Goal: Transaction & Acquisition: Purchase product/service

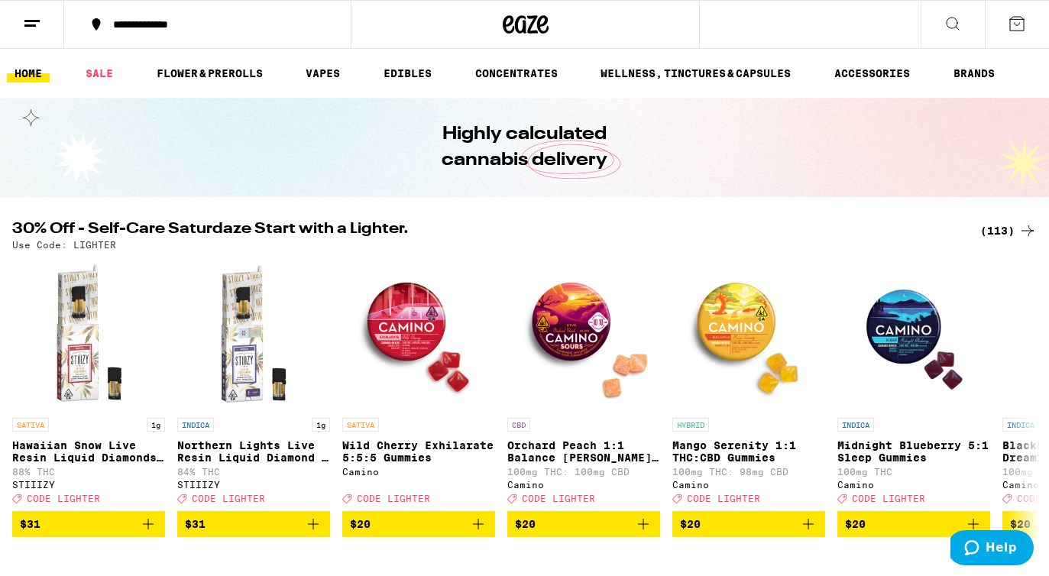
click at [1000, 230] on div "(113)" at bounding box center [1008, 231] width 57 height 18
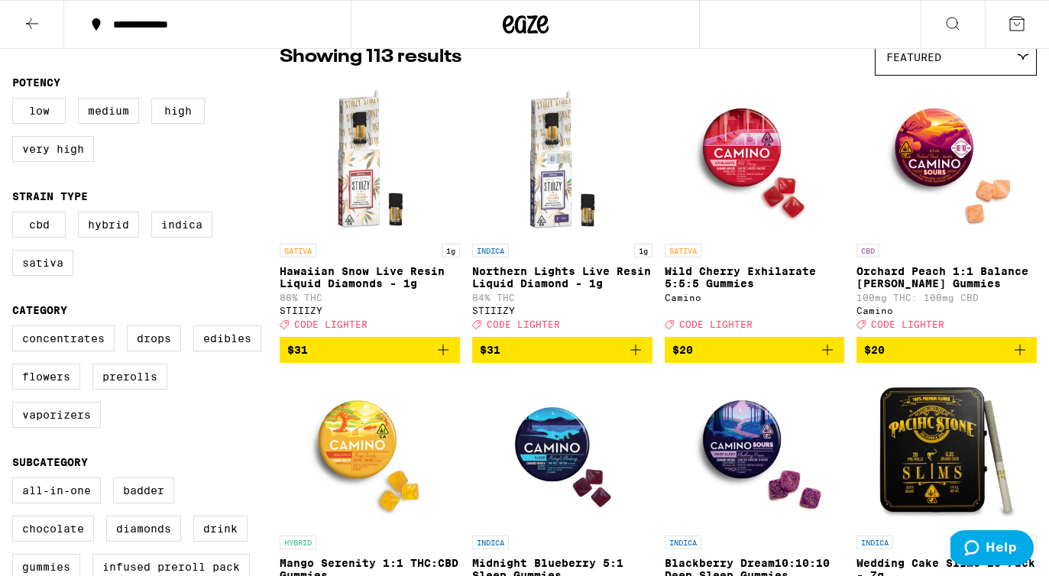
scroll to position [203, 0]
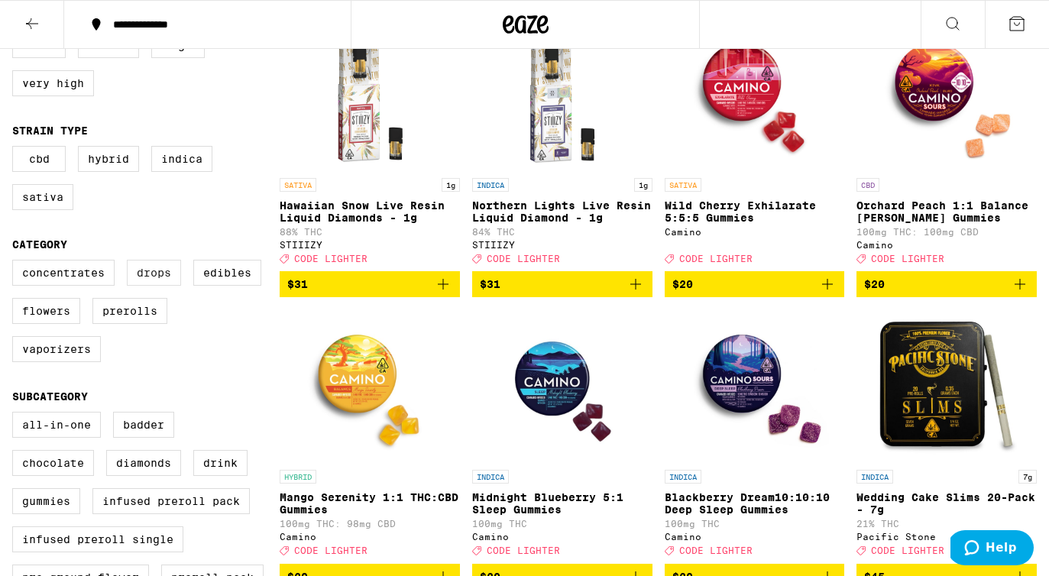
click at [154, 281] on label "Drops" at bounding box center [154, 273] width 54 height 26
click at [16, 263] on input "Drops" at bounding box center [15, 262] width 1 height 1
checkbox input "true"
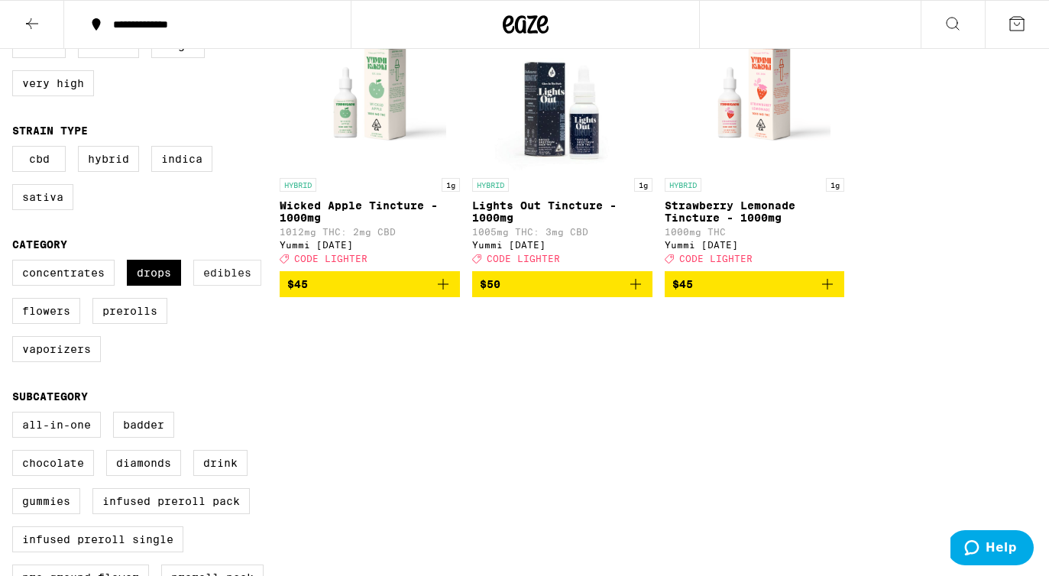
click at [228, 280] on label "Edibles" at bounding box center [227, 273] width 68 height 26
click at [16, 263] on input "Edibles" at bounding box center [15, 262] width 1 height 1
checkbox input "true"
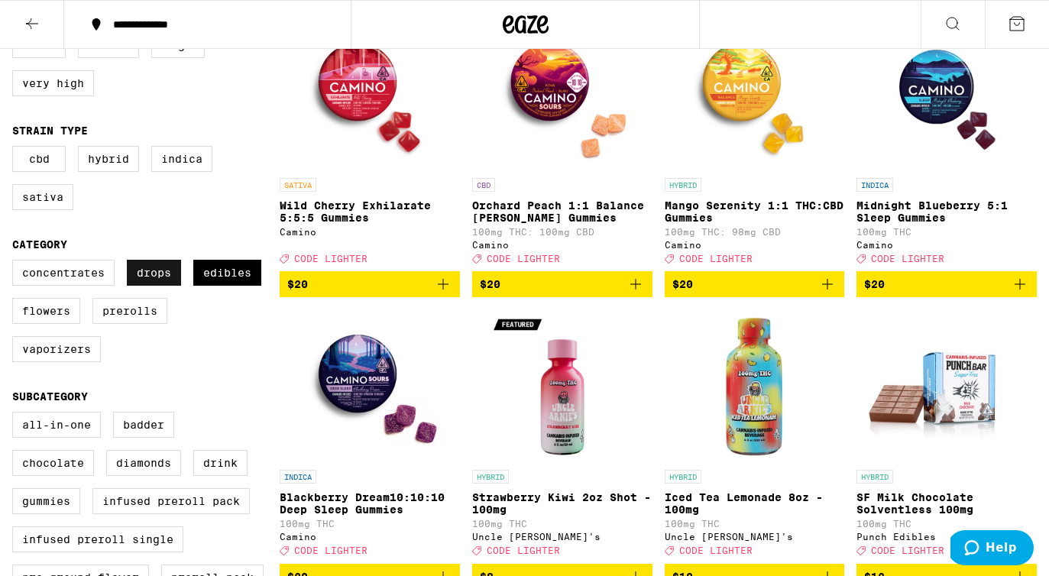
click at [170, 281] on label "Drops" at bounding box center [154, 273] width 54 height 26
click at [16, 263] on input "Drops" at bounding box center [15, 262] width 1 height 1
checkbox input "false"
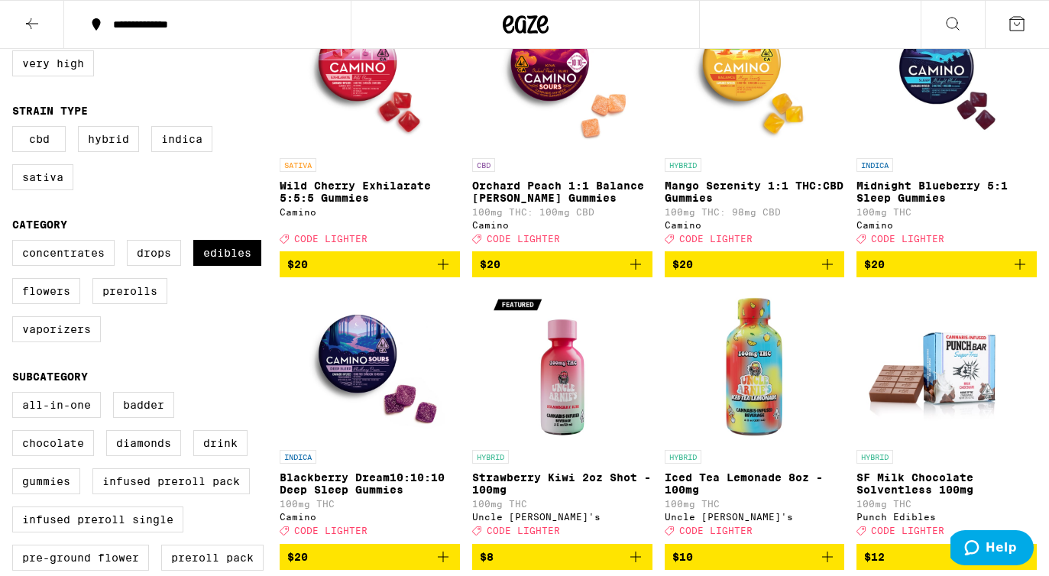
scroll to position [222, 0]
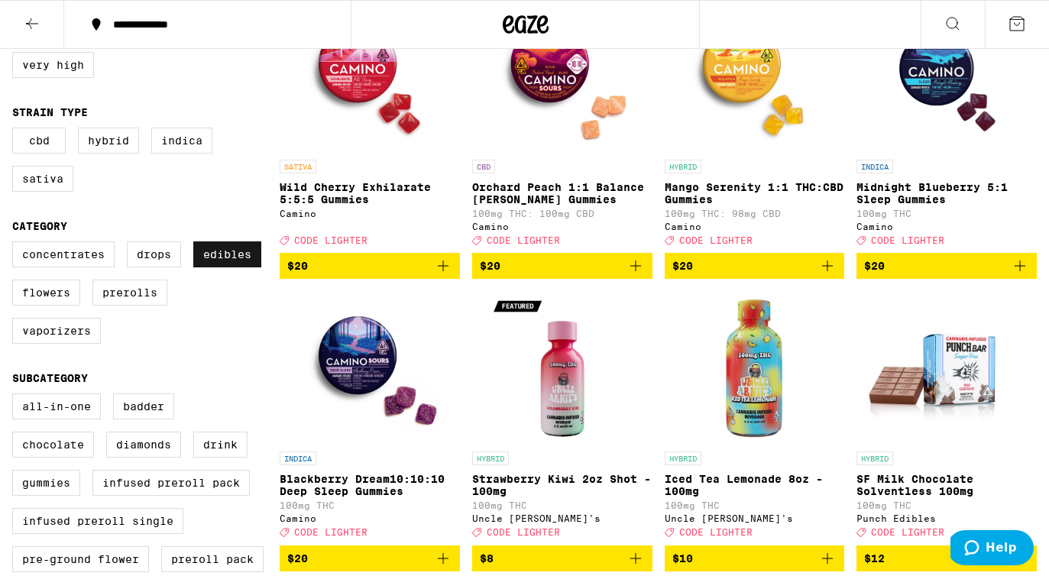
click at [221, 267] on label "Edibles" at bounding box center [227, 254] width 68 height 26
click at [16, 244] on input "Edibles" at bounding box center [15, 244] width 1 height 1
checkbox input "false"
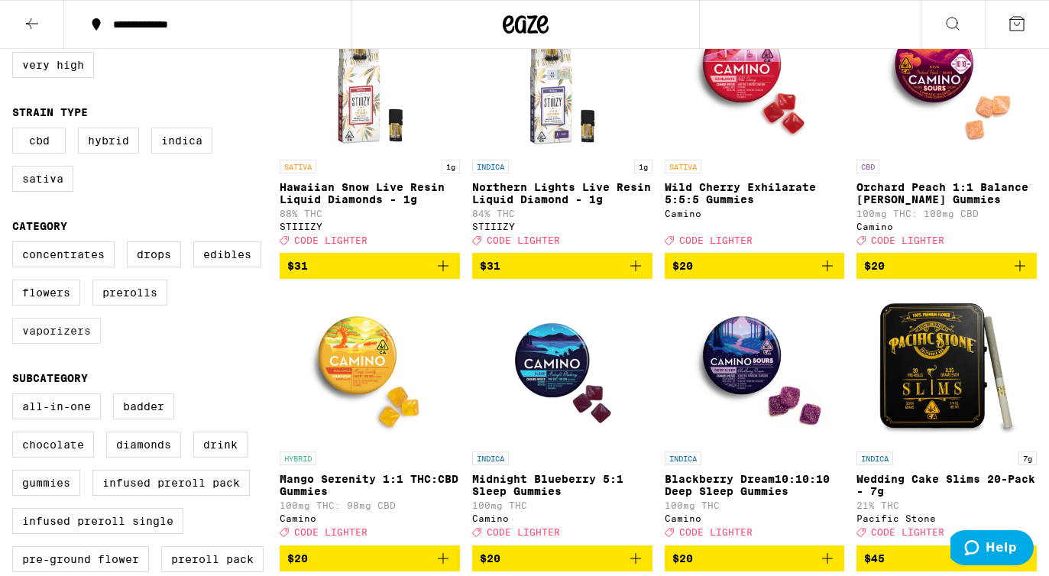
click at [53, 344] on label "Vaporizers" at bounding box center [56, 331] width 89 height 26
click at [16, 244] on input "Vaporizers" at bounding box center [15, 244] width 1 height 1
checkbox input "true"
